Goal: Information Seeking & Learning: Learn about a topic

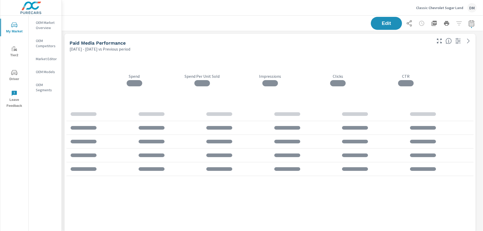
scroll to position [1446, 426]
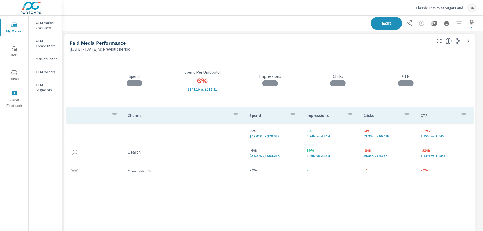
scroll to position [44, 0]
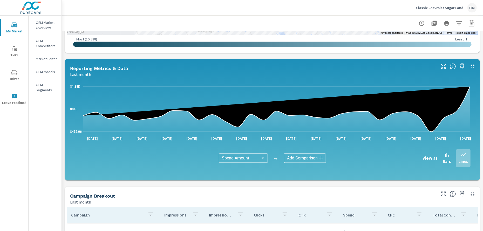
scroll to position [231, 0]
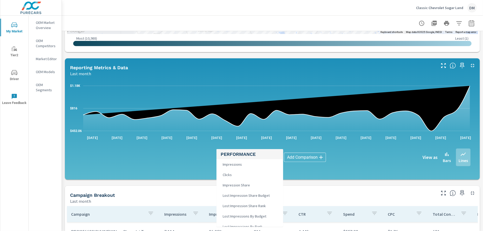
click at [259, 156] on body "My Market Tier2 Driver Leave Feedback OEM Market Overview OEM Competitors Marke…" at bounding box center [241, 115] width 483 height 231
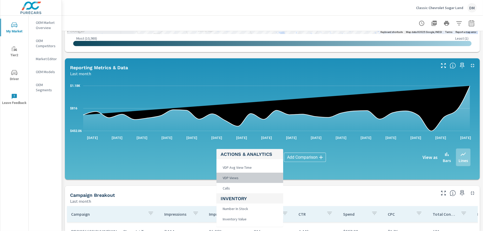
click at [236, 178] on span "VDP Views" at bounding box center [230, 178] width 19 height 7
type input "VDP Views"
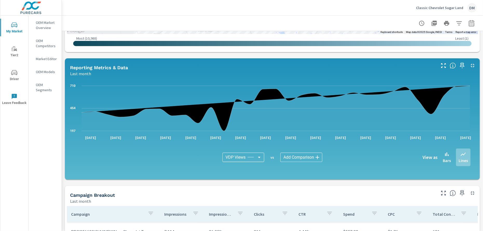
click at [300, 156] on body "My Market Tier2 Driver Leave Feedback OEM Market Overview OEM Competitors Marke…" at bounding box center [241, 115] width 483 height 231
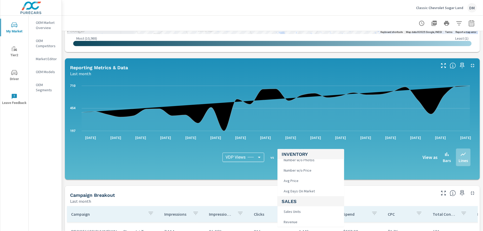
scroll to position [263, 0]
click at [307, 211] on li "Sales Units" at bounding box center [311, 212] width 67 height 10
type input "Sales Units"
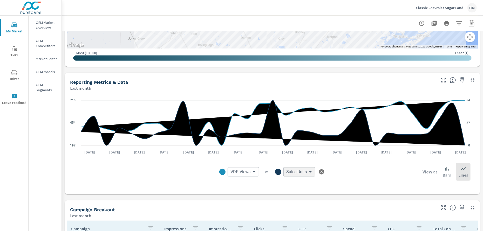
scroll to position [250, 0]
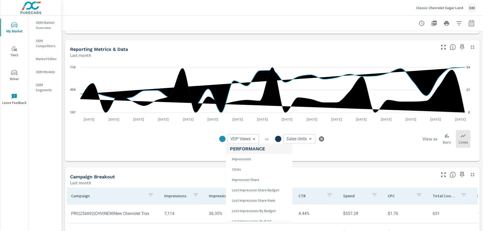
click at [252, 136] on body "My Market Tier2 Driver Leave Feedback OEM Market Overview OEM Competitors Marke…" at bounding box center [241, 115] width 483 height 231
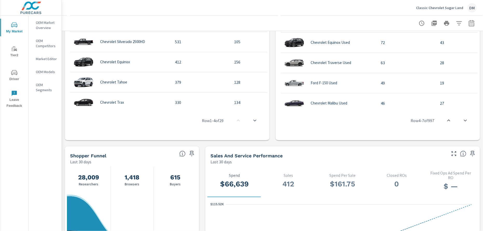
click at [87, 136] on div "Model Inventory Count Dealer Sales Total Market Sales Market Share Chevrolet Si…" at bounding box center [167, 68] width 200 height 142
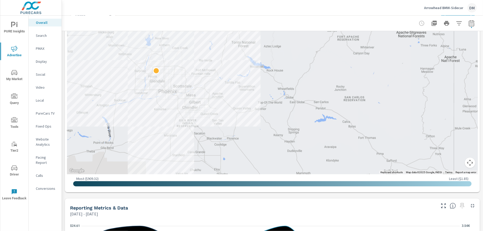
scroll to position [219, 0]
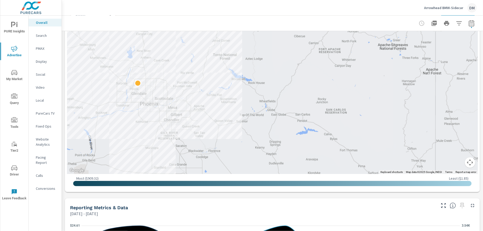
drag, startPoint x: 365, startPoint y: 60, endPoint x: 346, endPoint y: 73, distance: 22.9
click at [346, 73] on div at bounding box center [272, 90] width 411 height 168
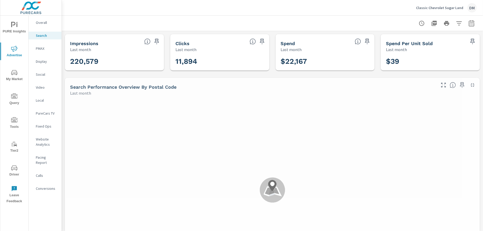
scroll to position [195, 0]
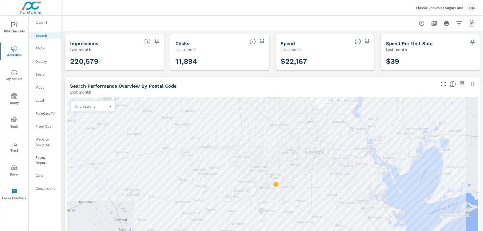
click at [14, 79] on span "My Market" at bounding box center [14, 76] width 25 height 13
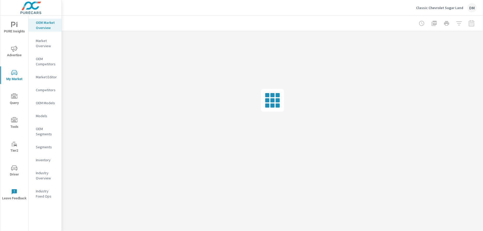
click at [42, 158] on p "Inventory" at bounding box center [47, 160] width 22 height 5
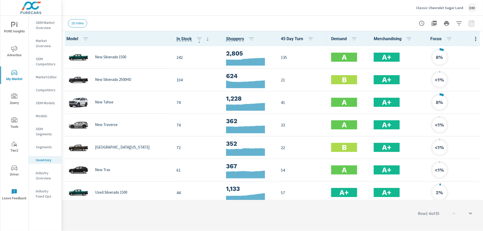
click at [476, 39] on icon "button" at bounding box center [476, 39] width 1 height 4
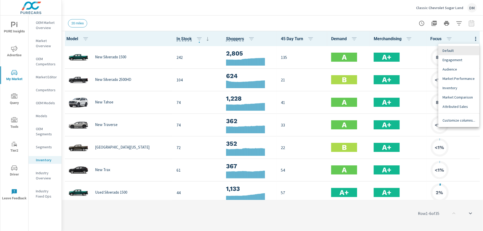
click at [458, 119] on span "Customize columns..." at bounding box center [459, 120] width 33 height 5
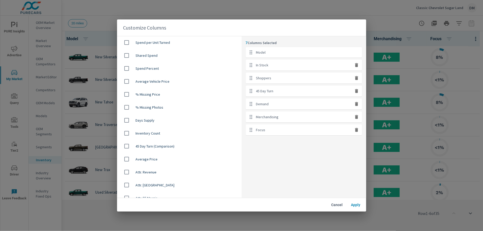
scroll to position [319, 0]
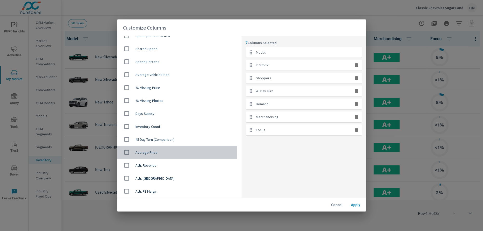
click at [126, 151] on input "checkbox" at bounding box center [126, 152] width 11 height 11
checkbox input "true"
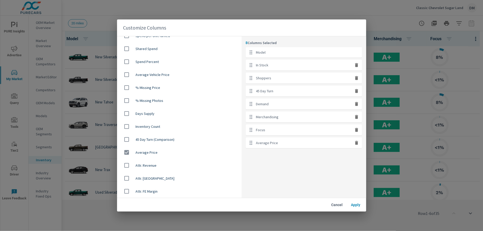
click at [354, 204] on span "Apply" at bounding box center [356, 205] width 12 height 5
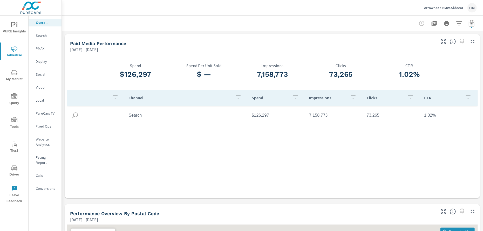
click at [441, 8] on p "Arrowhead BMW-Sidecar" at bounding box center [443, 7] width 39 height 5
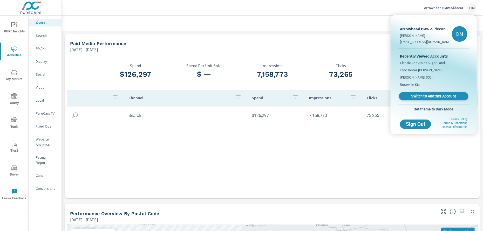
click at [438, 97] on span "Switch to Another Account" at bounding box center [434, 96] width 64 height 5
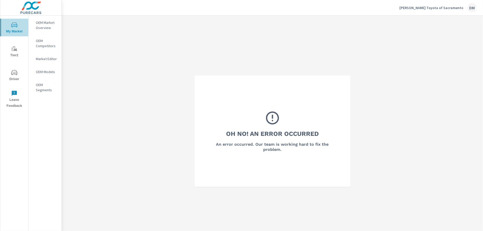
click at [16, 28] on span "My Market" at bounding box center [14, 28] width 25 height 13
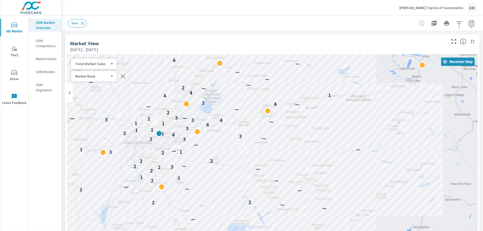
drag, startPoint x: 330, startPoint y: 156, endPoint x: 212, endPoint y: 126, distance: 121.8
click at [212, 126] on div "— — — — — — 4 9 — — — — — 5 — — — — 8 — 2 — — — — — — — — 2 — — — — — — — — — —…" at bounding box center [272, 160] width 411 height 211
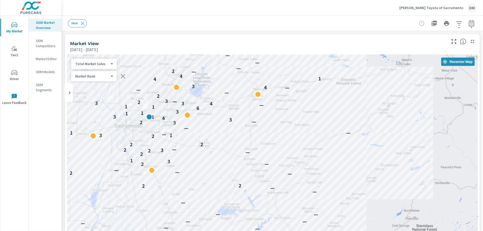
drag, startPoint x: 271, startPoint y: 160, endPoint x: 260, endPoint y: 144, distance: 19.4
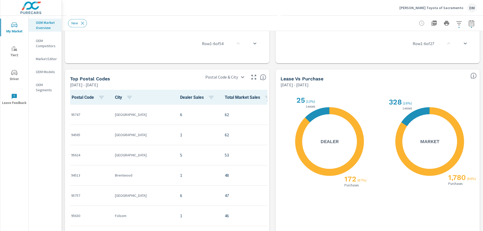
scroll to position [434, 0]
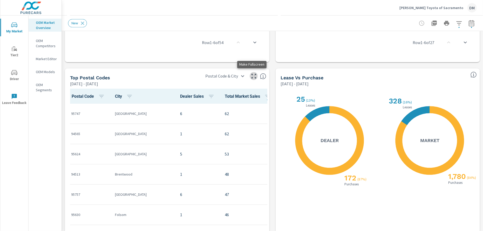
click at [252, 77] on icon "button" at bounding box center [254, 76] width 5 height 5
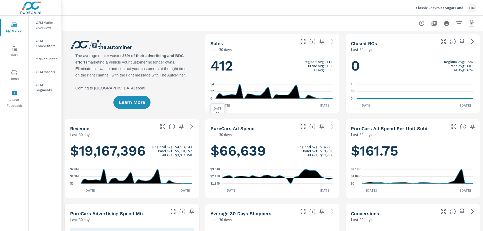
scroll to position [60, 0]
